Goal: Task Accomplishment & Management: Complete application form

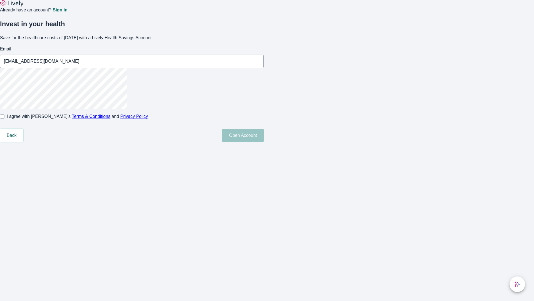
click at [4, 119] on input "I agree with Lively’s Terms & Conditions and Privacy Policy" at bounding box center [2, 116] width 4 height 4
checkbox input "true"
click at [264, 142] on button "Open Account" at bounding box center [242, 135] width 41 height 13
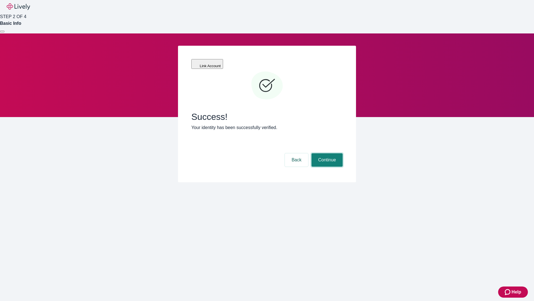
click at [326, 153] on button "Continue" at bounding box center [327, 159] width 31 height 13
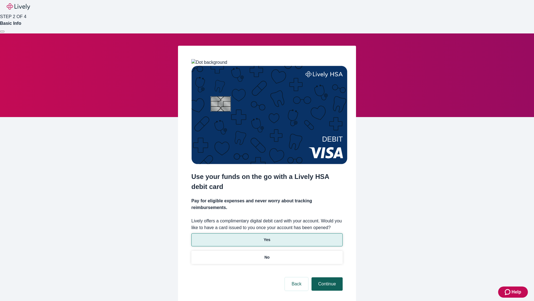
click at [267, 254] on p "No" at bounding box center [267, 257] width 5 height 6
click at [326, 277] on button "Continue" at bounding box center [327, 283] width 31 height 13
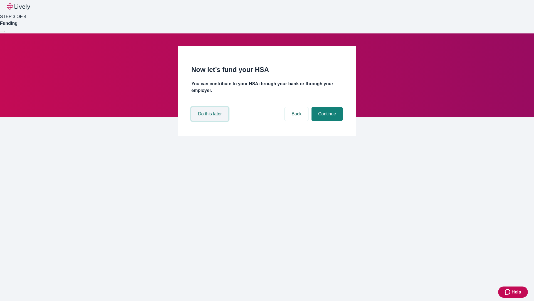
click at [211, 120] on button "Do this later" at bounding box center [209, 113] width 37 height 13
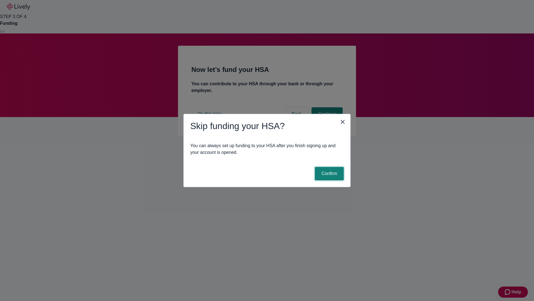
click at [329, 173] on button "Confirm" at bounding box center [329, 173] width 29 height 13
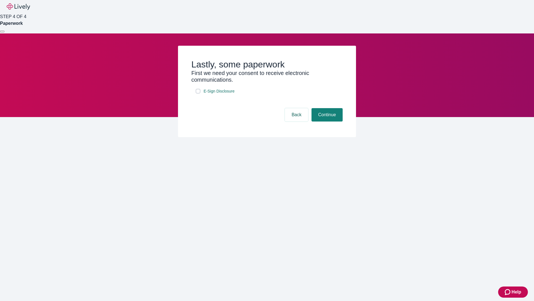
click at [198, 93] on input "E-Sign Disclosure" at bounding box center [198, 91] width 4 height 4
checkbox input "true"
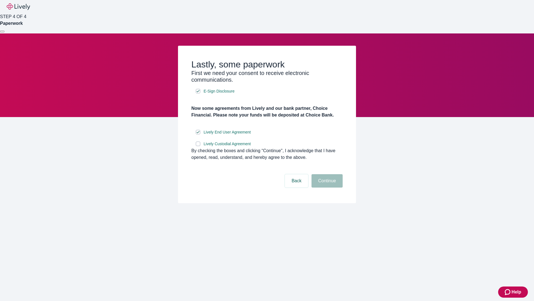
click at [198, 146] on input "Lively Custodial Agreement" at bounding box center [198, 143] width 4 height 4
checkbox input "true"
click at [326, 187] on button "Continue" at bounding box center [327, 180] width 31 height 13
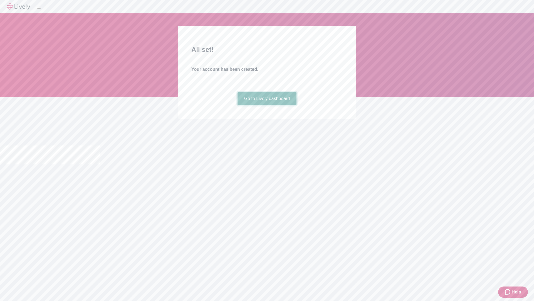
click at [267, 105] on link "Go to Lively dashboard" at bounding box center [267, 98] width 59 height 13
